Goal: Transaction & Acquisition: Purchase product/service

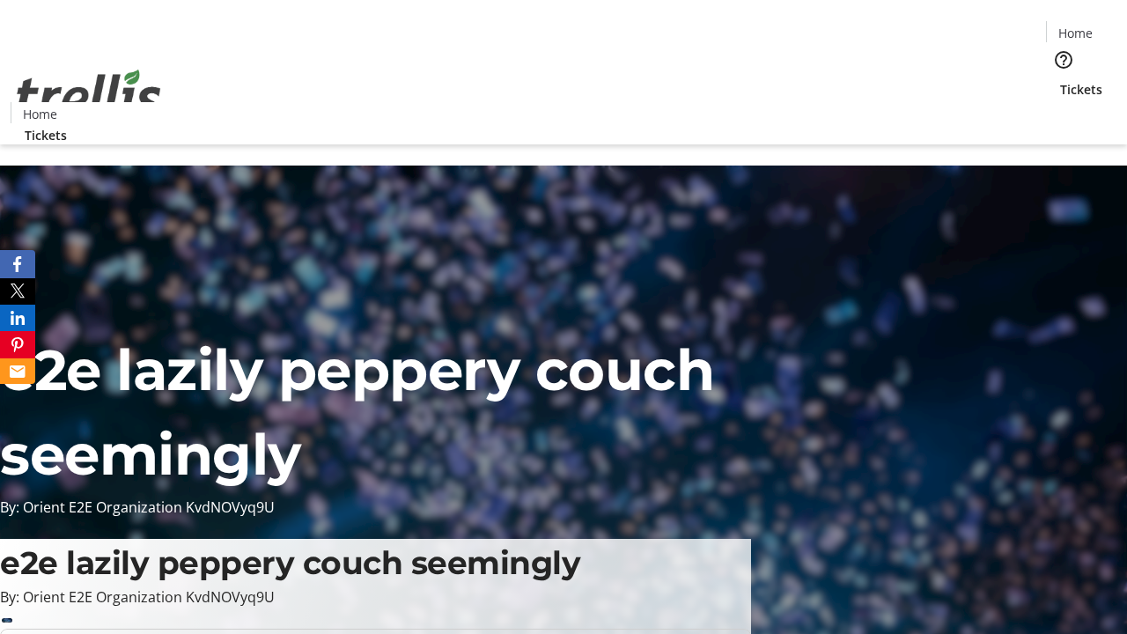
click at [1060, 80] on span "Tickets" at bounding box center [1081, 89] width 42 height 18
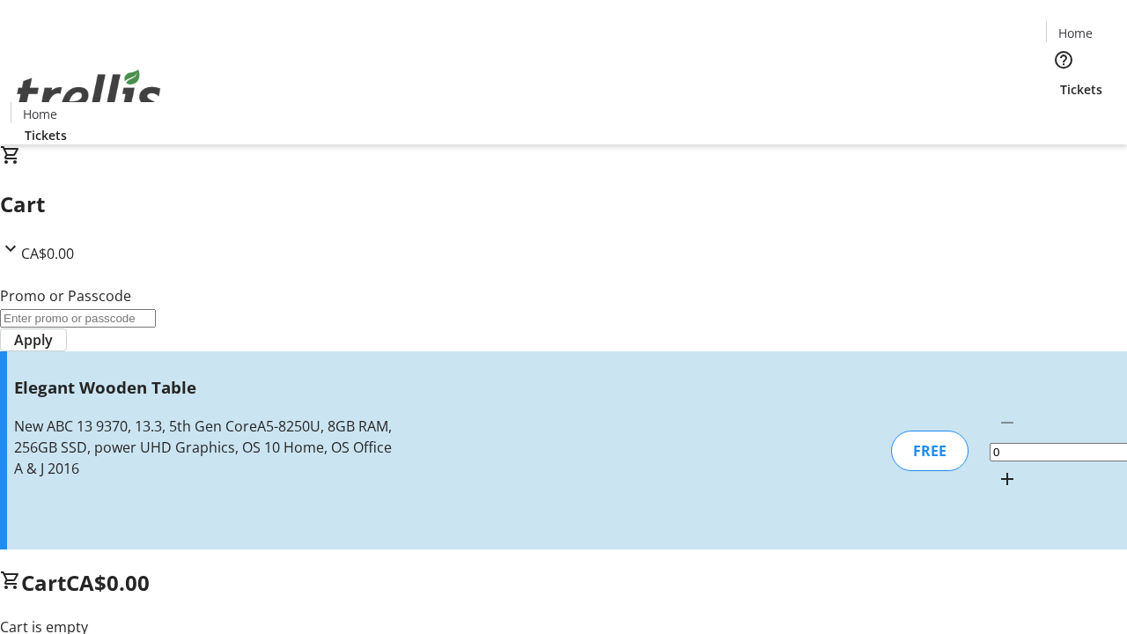
click at [997, 468] on mat-icon "Increment by one" at bounding box center [1007, 478] width 21 height 21
type input "1"
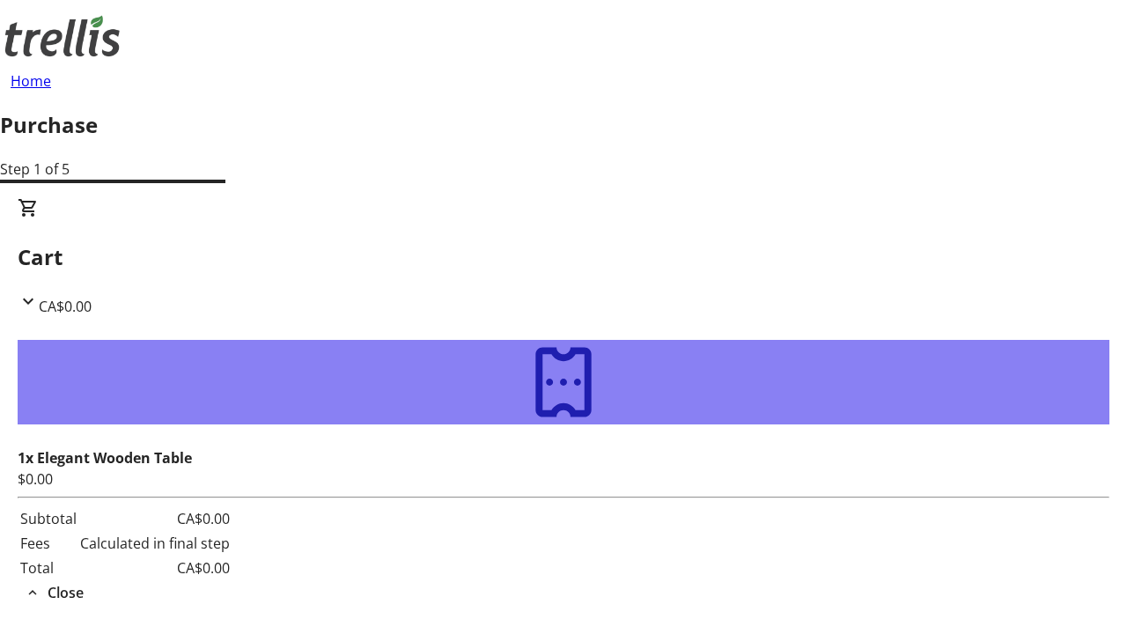
type input "[PERSON_NAME][EMAIL_ADDRESS][DOMAIN_NAME]"
type input "[PERSON_NAME]"
type input "Kutch"
